Goal: Find specific page/section: Find specific page/section

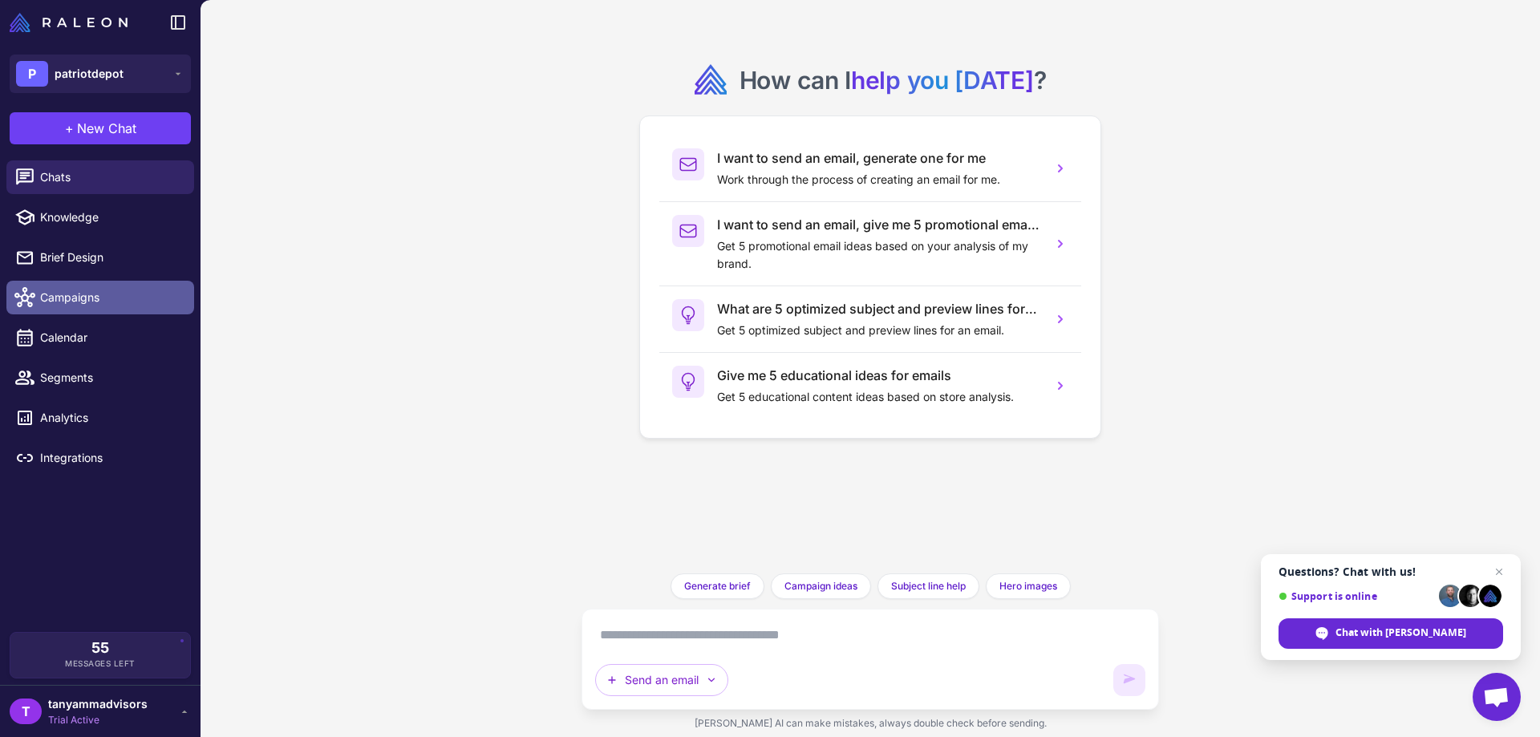
click at [134, 301] on span "Campaigns" at bounding box center [110, 298] width 141 height 18
